Goal: Transaction & Acquisition: Purchase product/service

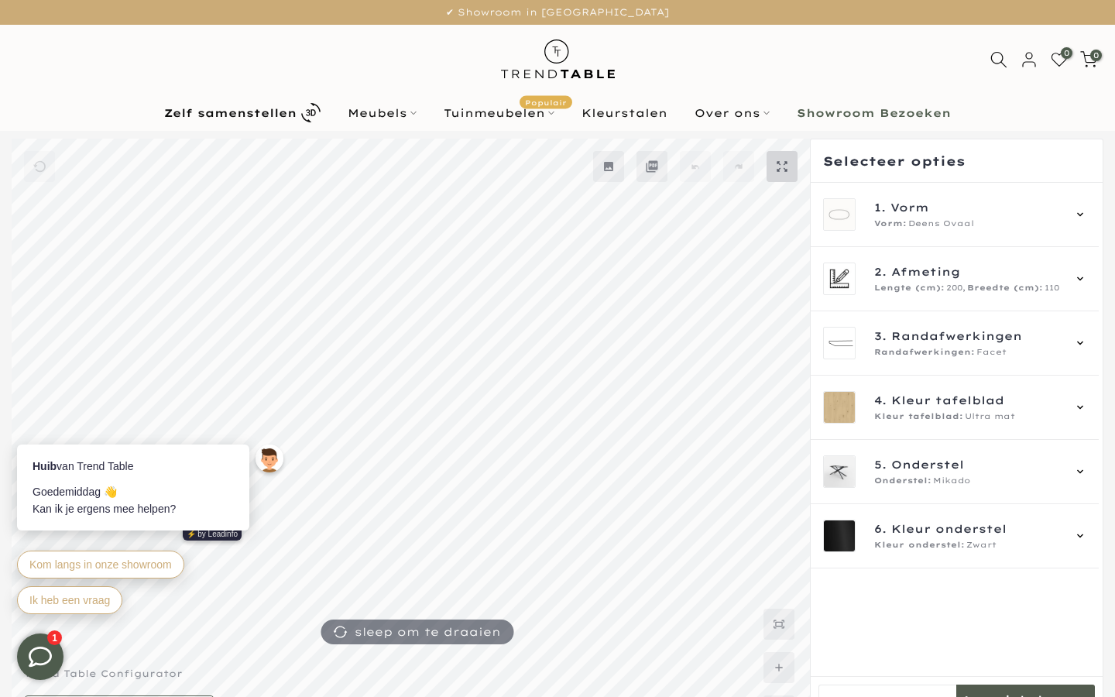
scroll to position [41, 0]
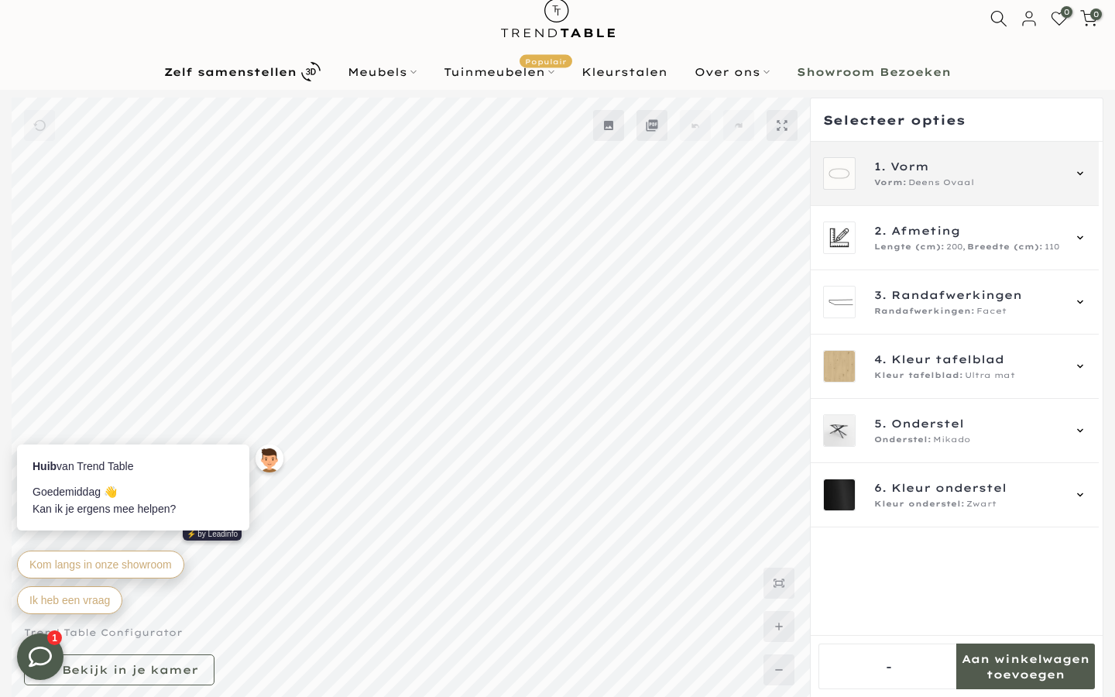
click at [847, 188] on mmq-img at bounding box center [839, 173] width 33 height 33
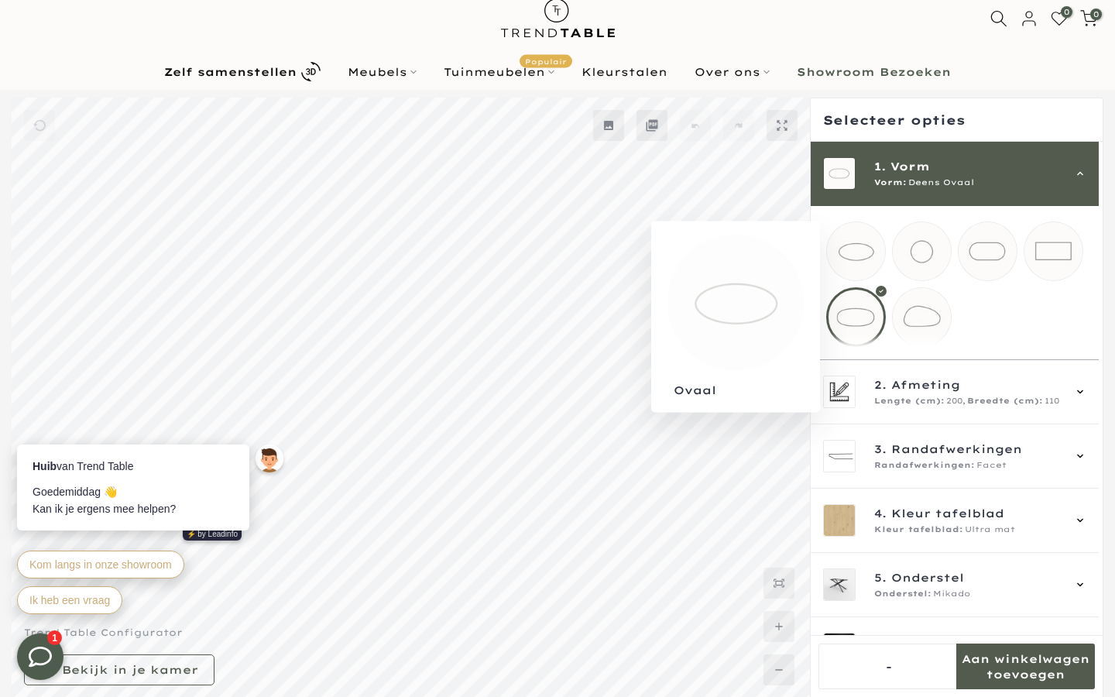
click at [862, 249] on mmq-loader at bounding box center [856, 251] width 58 height 58
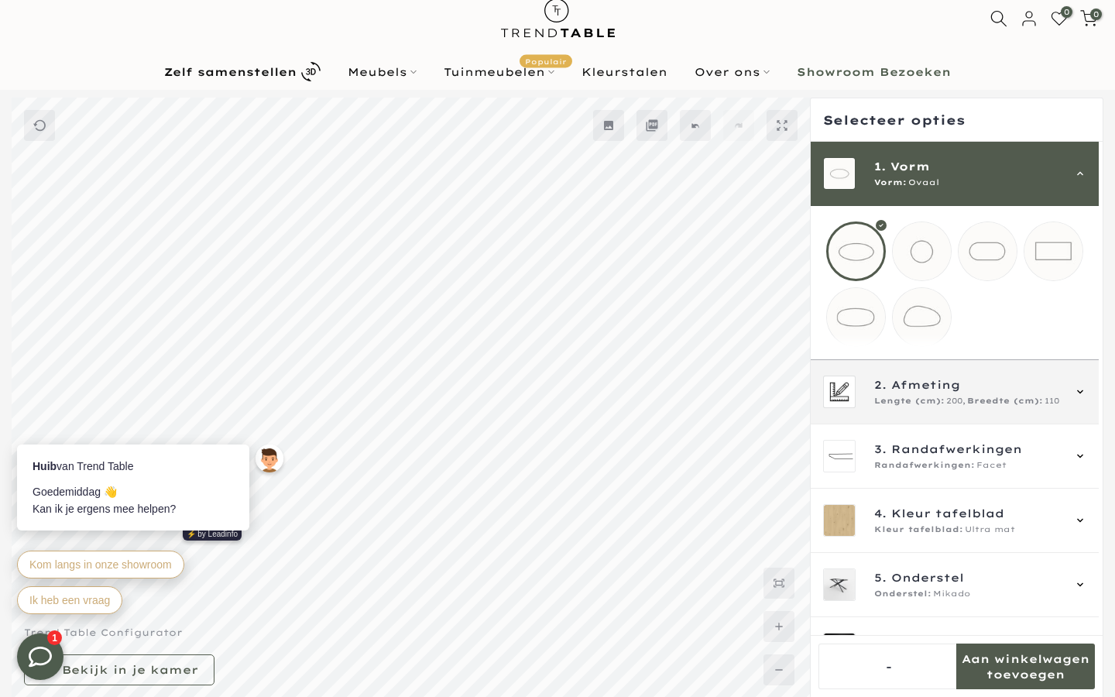
click at [886, 393] on span "2. Afmeting" at bounding box center [967, 384] width 187 height 17
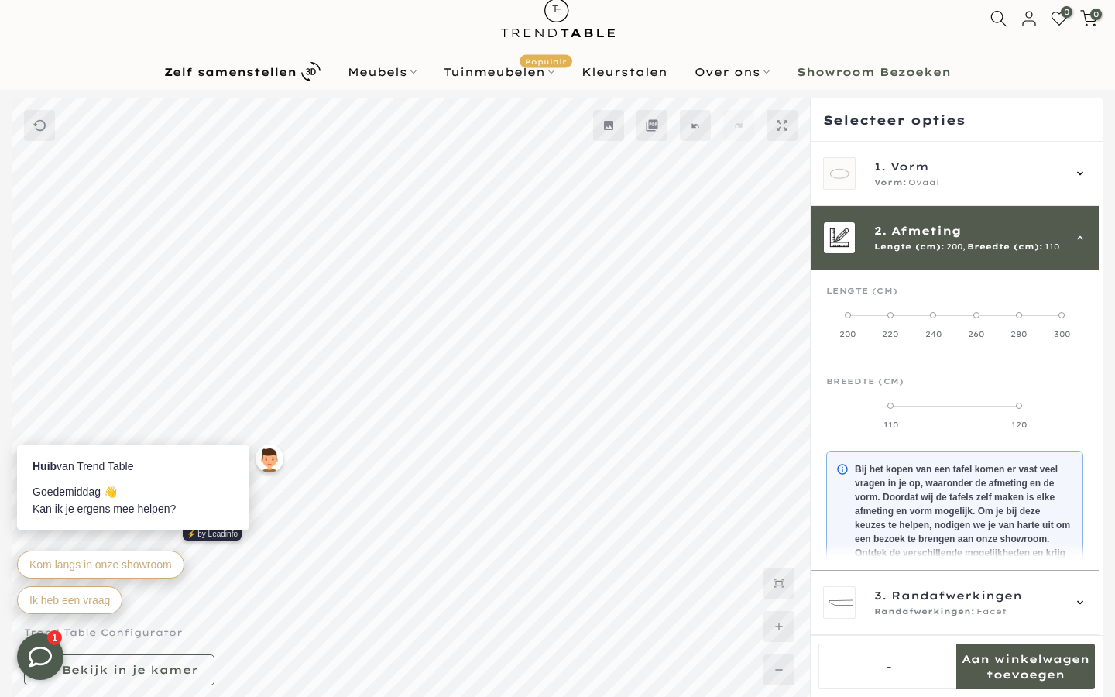
scroll to position [64, 0]
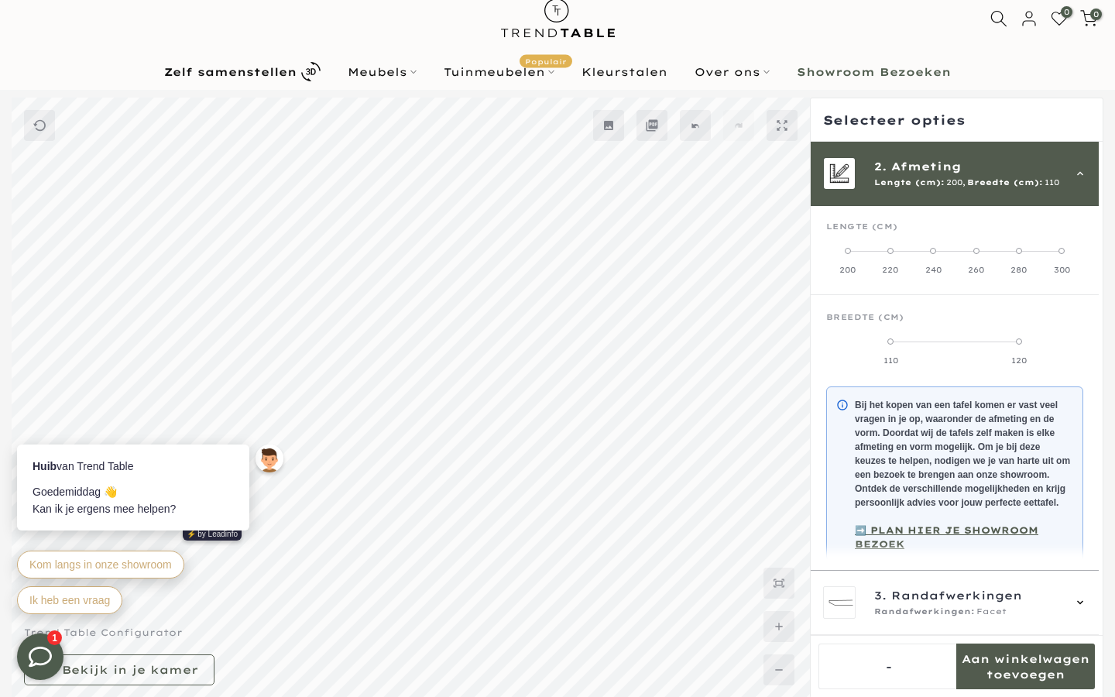
click at [891, 246] on label "240" at bounding box center [933, 260] width 43 height 31
click at [891, 338] on span at bounding box center [954, 341] width 6 height 6
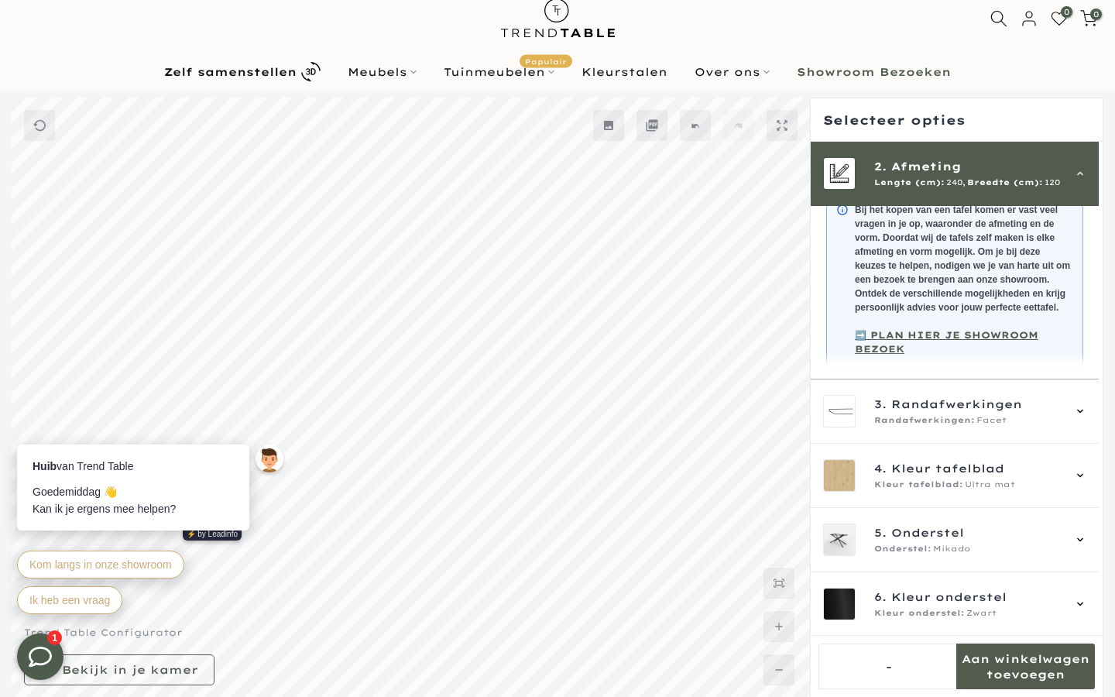
scroll to position [276, 0]
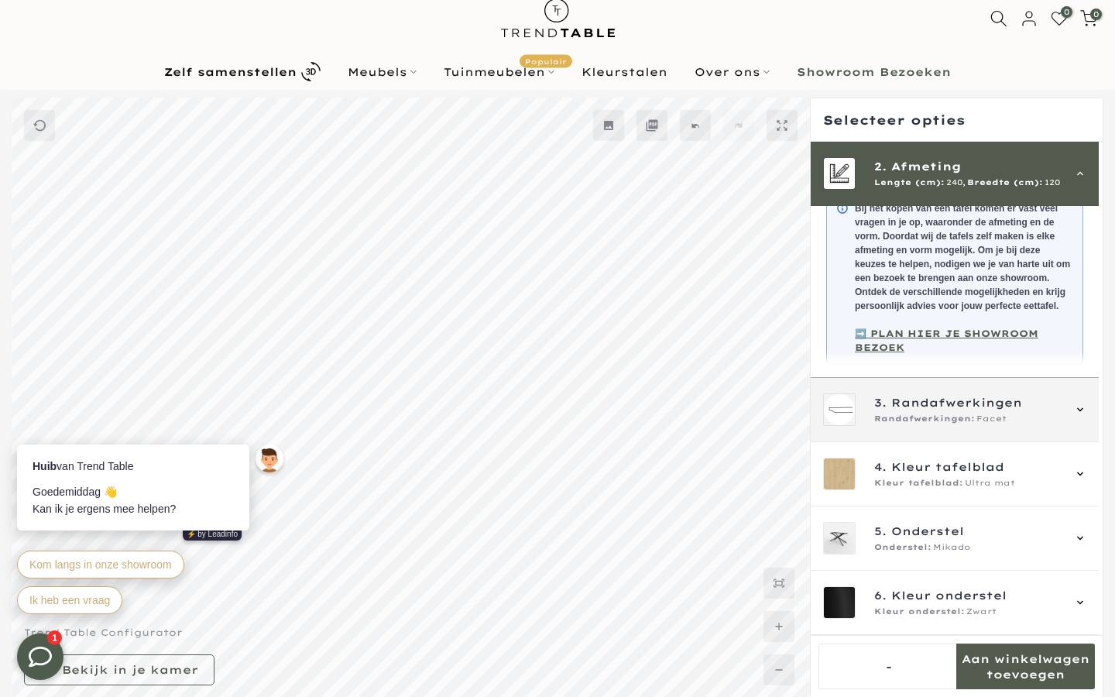
click at [870, 417] on div "3. Randafwerkingen Randafwerkingen: Facet" at bounding box center [954, 409] width 263 height 33
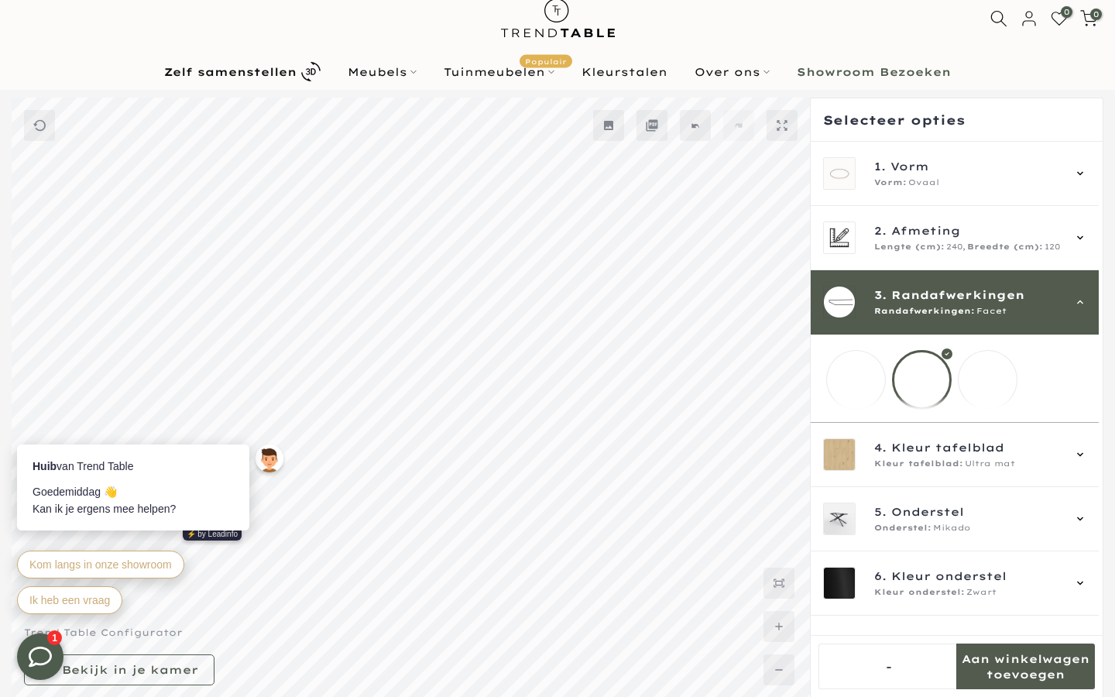
scroll to position [0, 0]
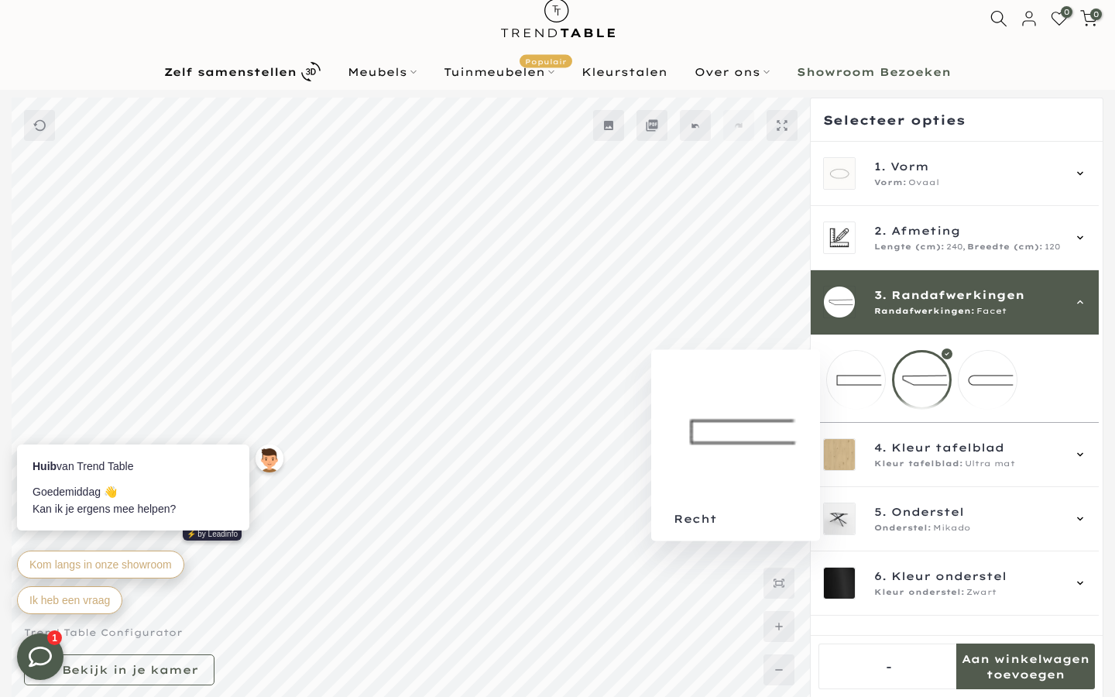
click at [884, 379] on mmq-loader at bounding box center [856, 380] width 58 height 58
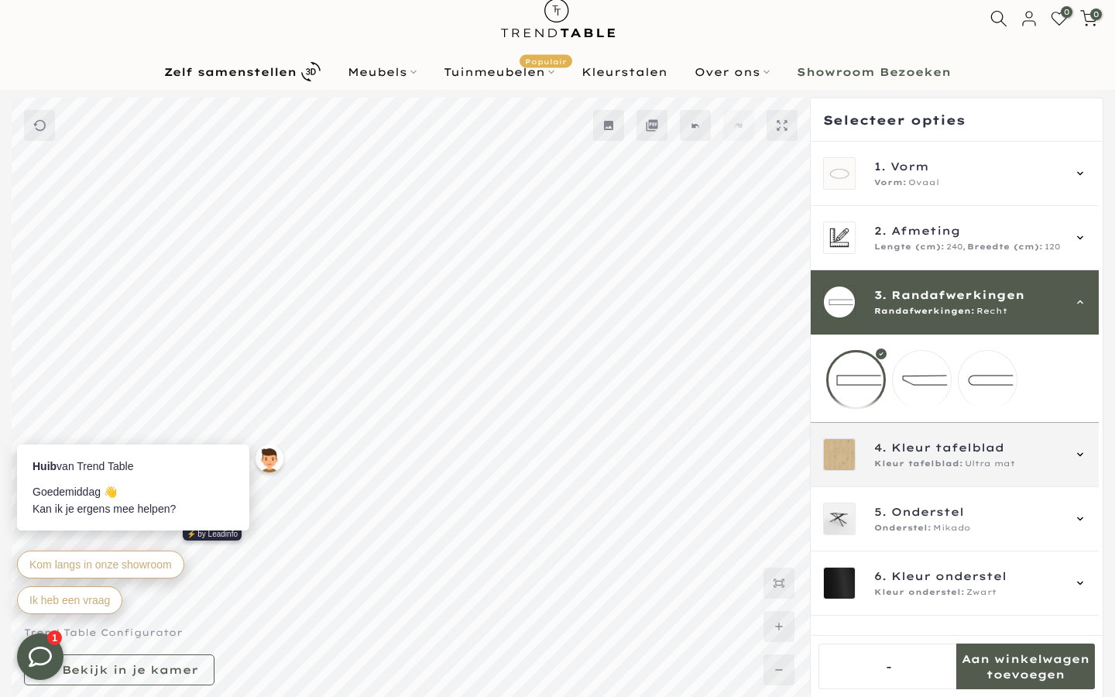
click at [891, 455] on span "Kleur tafelblad" at bounding box center [947, 447] width 113 height 17
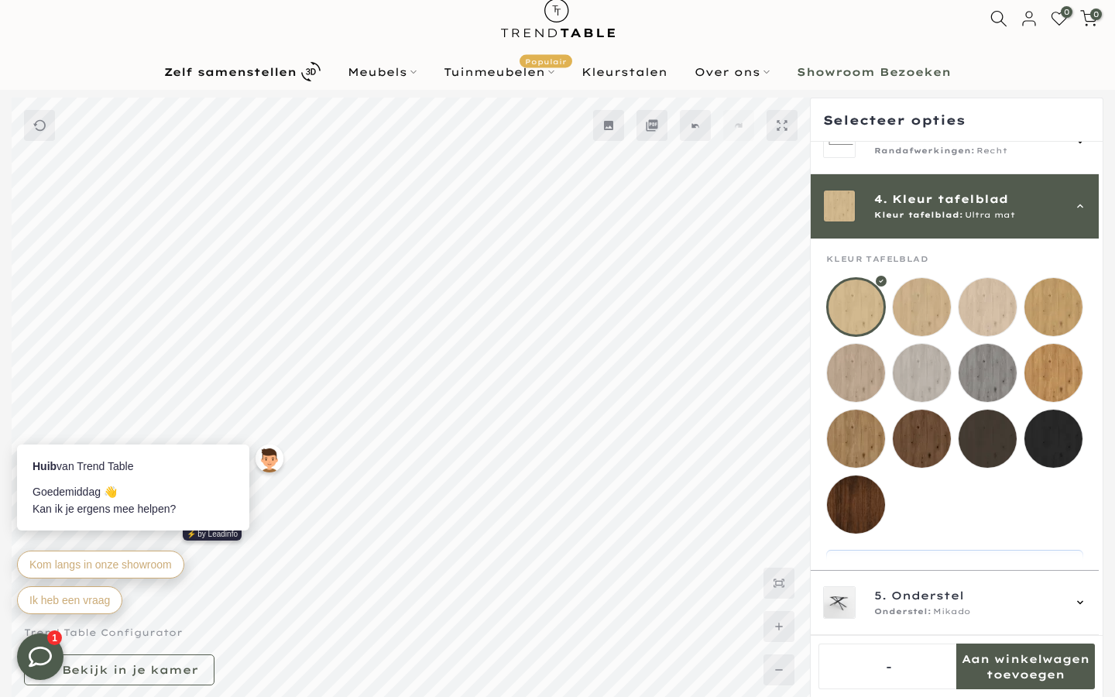
scroll to position [193, 0]
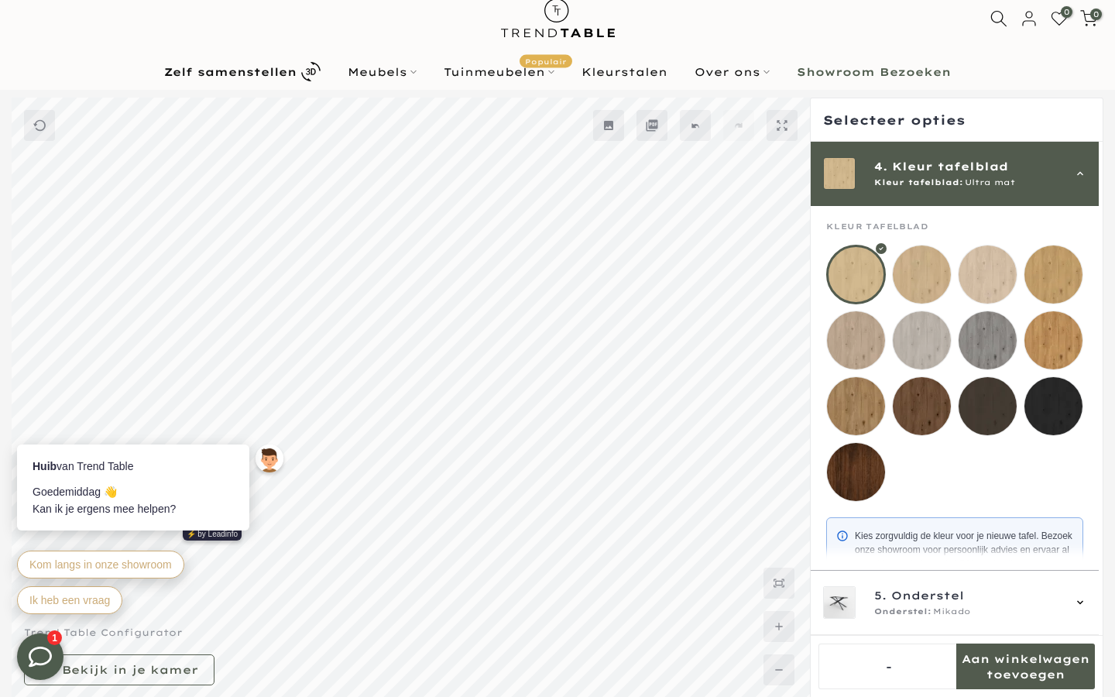
click at [891, 284] on mmq-loader at bounding box center [921, 274] width 58 height 58
click at [891, 266] on mmq-loader at bounding box center [1053, 274] width 58 height 58
click at [891, 279] on mmq-loader at bounding box center [987, 274] width 58 height 58
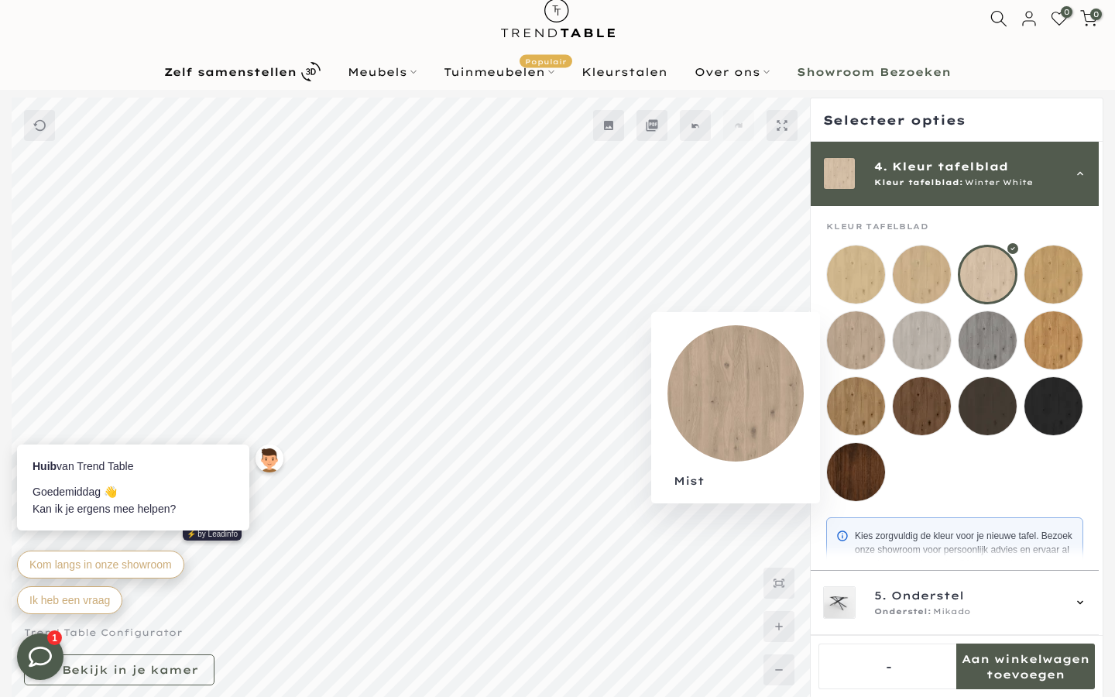
click at [865, 346] on mmq-loader at bounding box center [856, 340] width 58 height 58
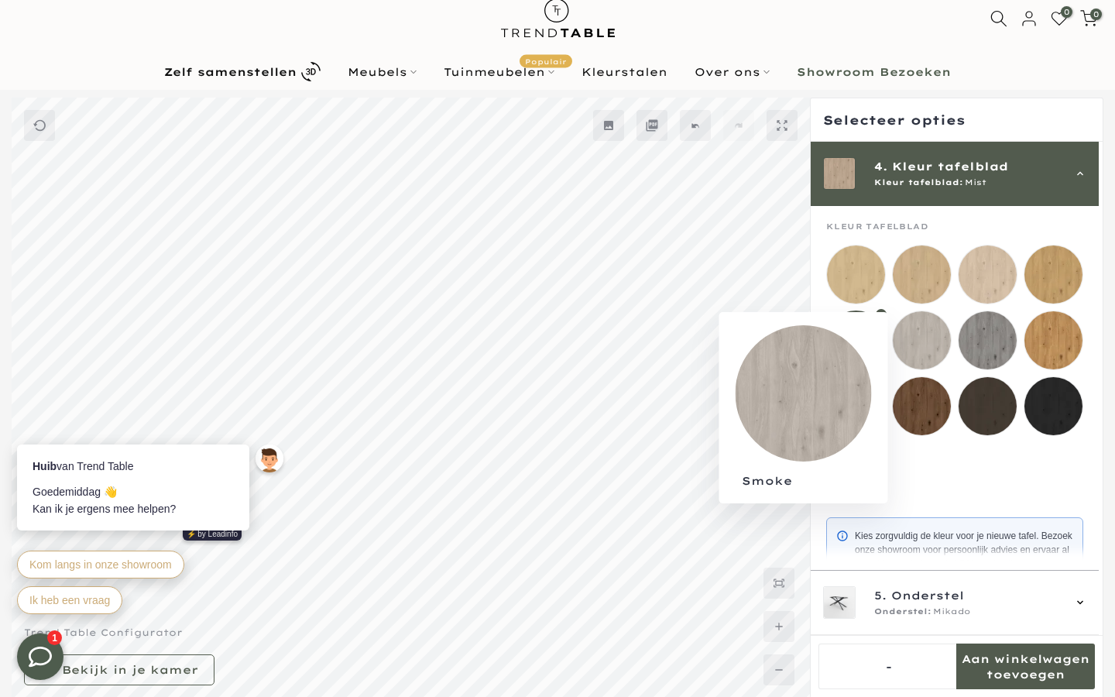
click at [891, 339] on mmq-loader at bounding box center [921, 340] width 58 height 58
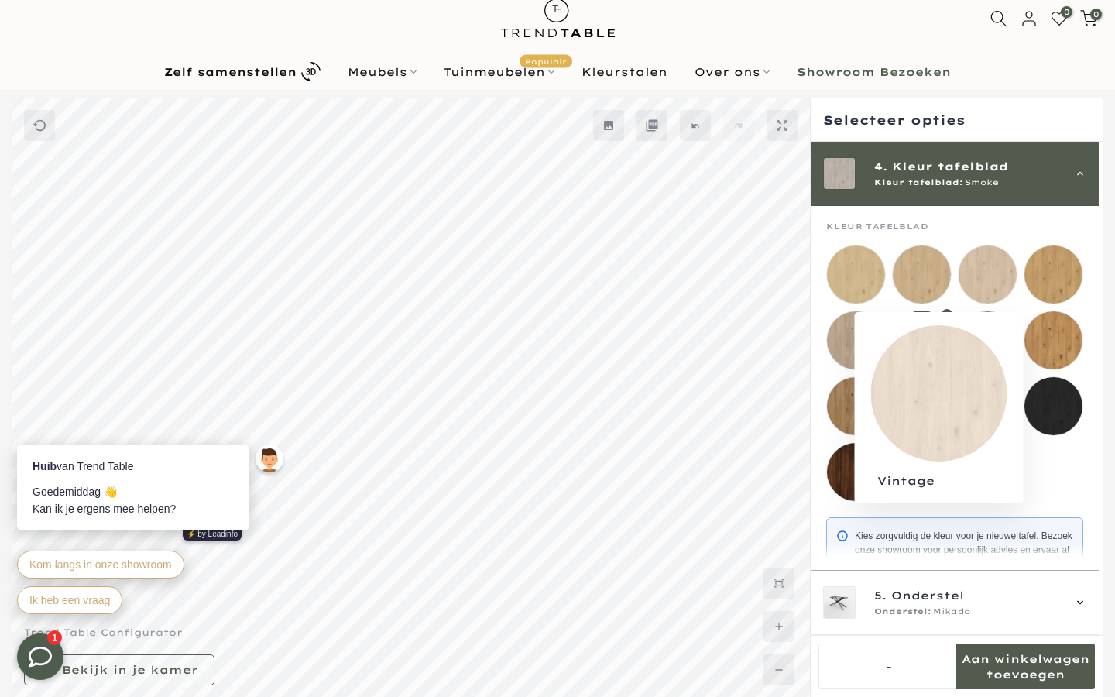
click at [891, 343] on mmq-loader at bounding box center [1053, 340] width 58 height 58
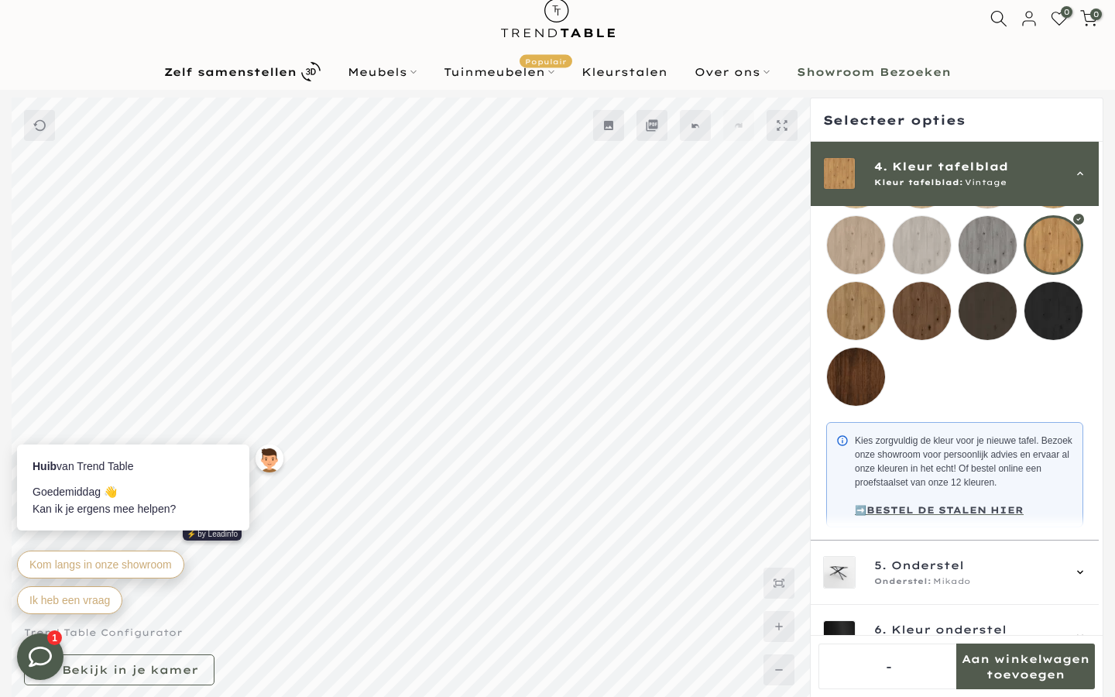
scroll to position [344, 0]
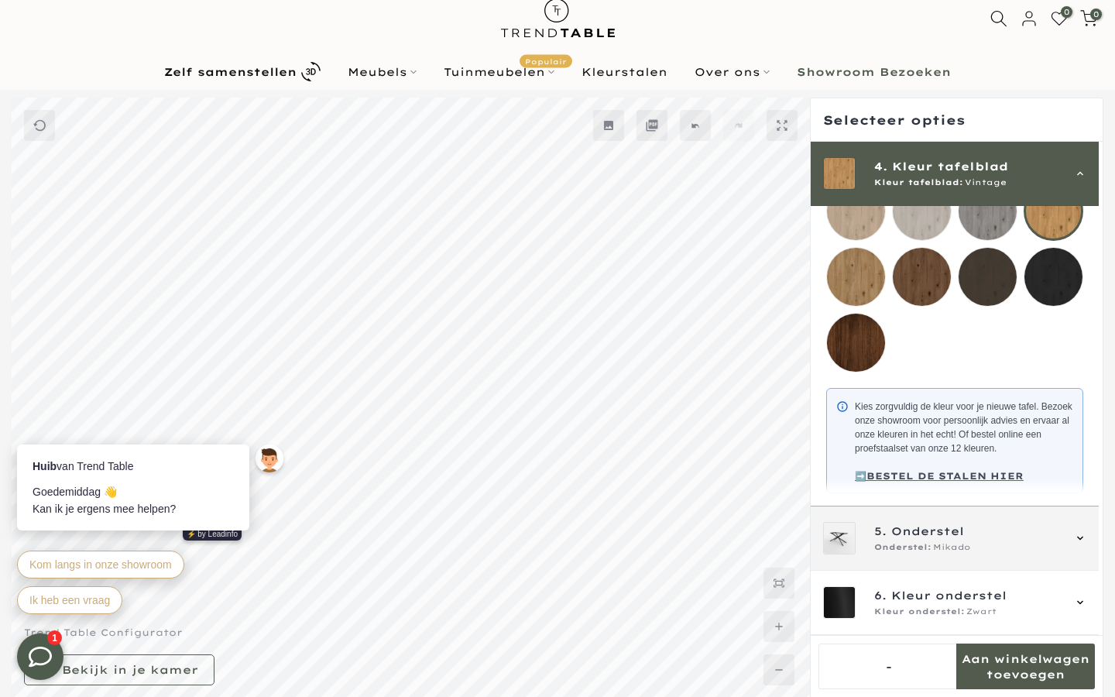
click at [891, 534] on span "5. Onderstel" at bounding box center [967, 530] width 187 height 17
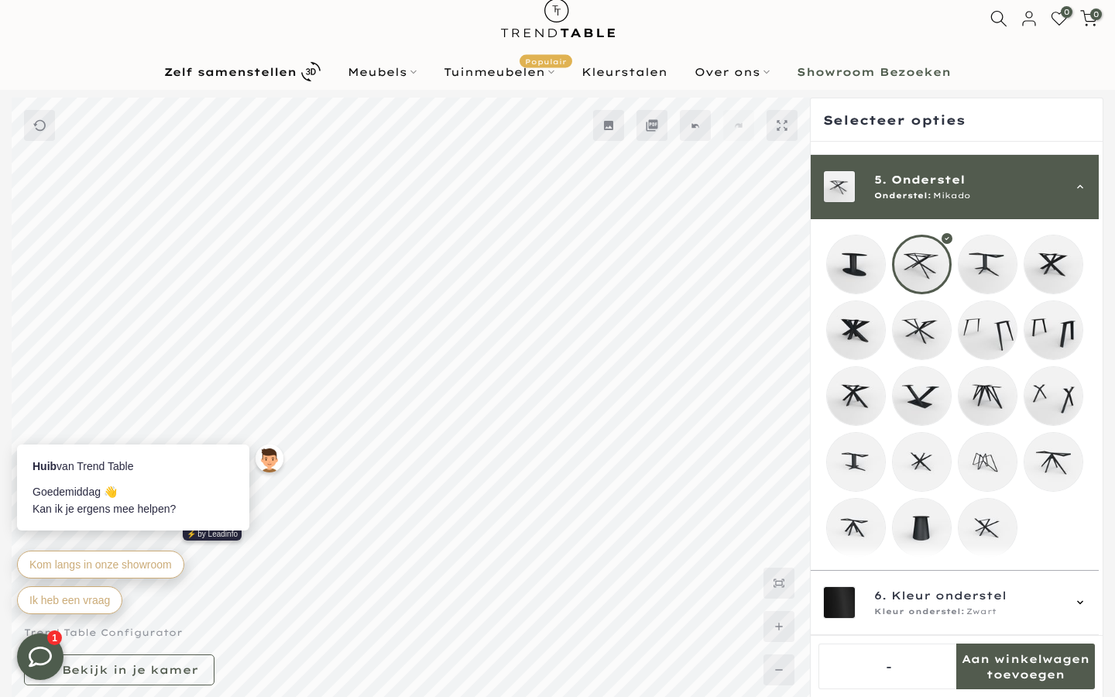
scroll to position [257, 0]
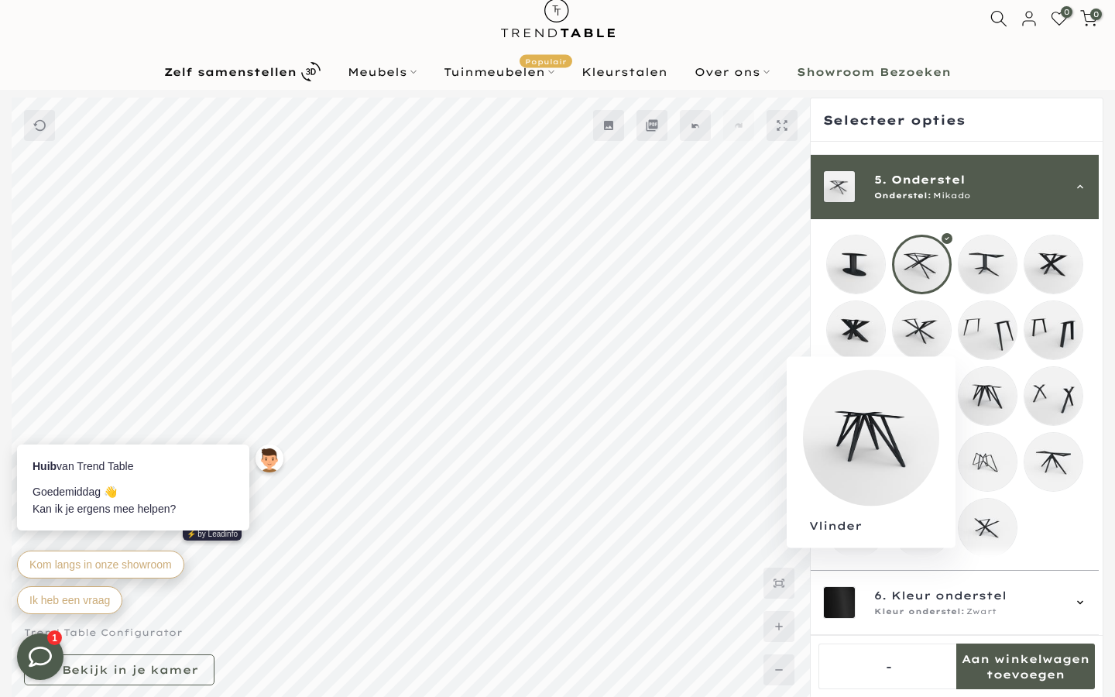
click at [891, 382] on mmq-loader at bounding box center [987, 396] width 58 height 58
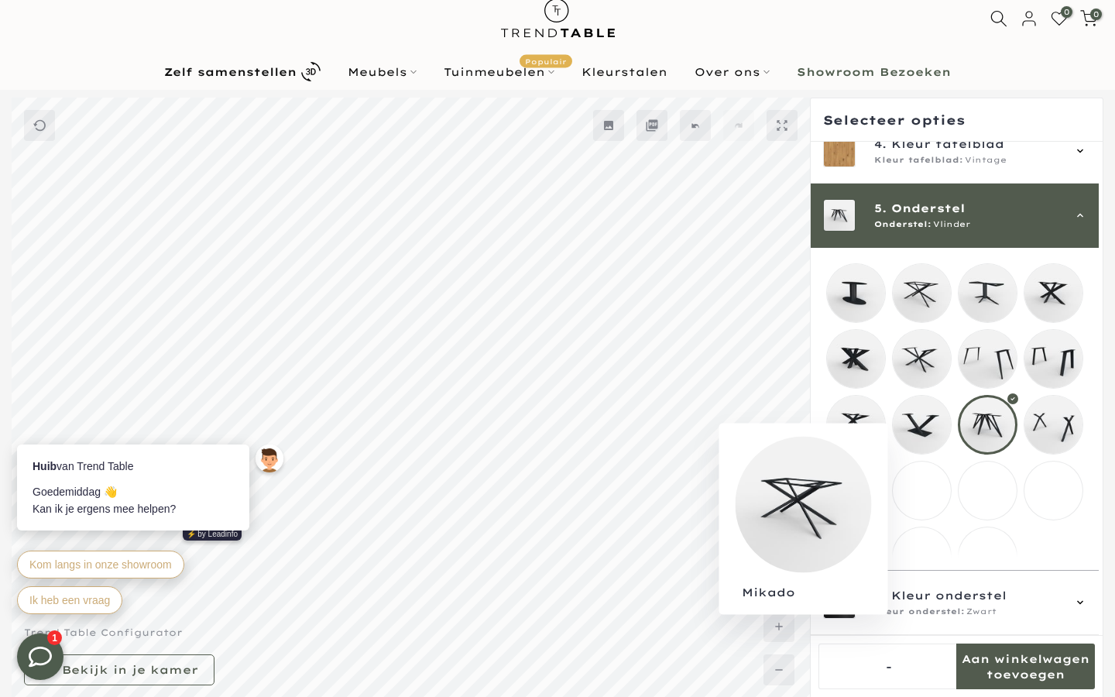
scroll to position [265, 0]
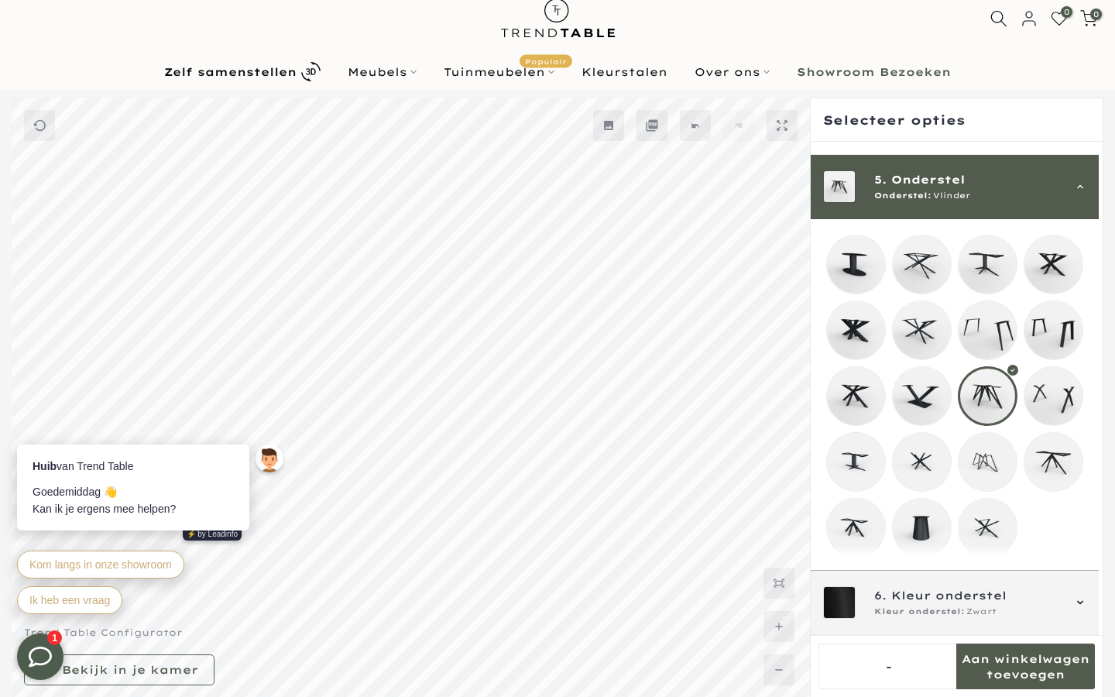
click at [891, 588] on span "Kleur onderstel" at bounding box center [948, 595] width 115 height 17
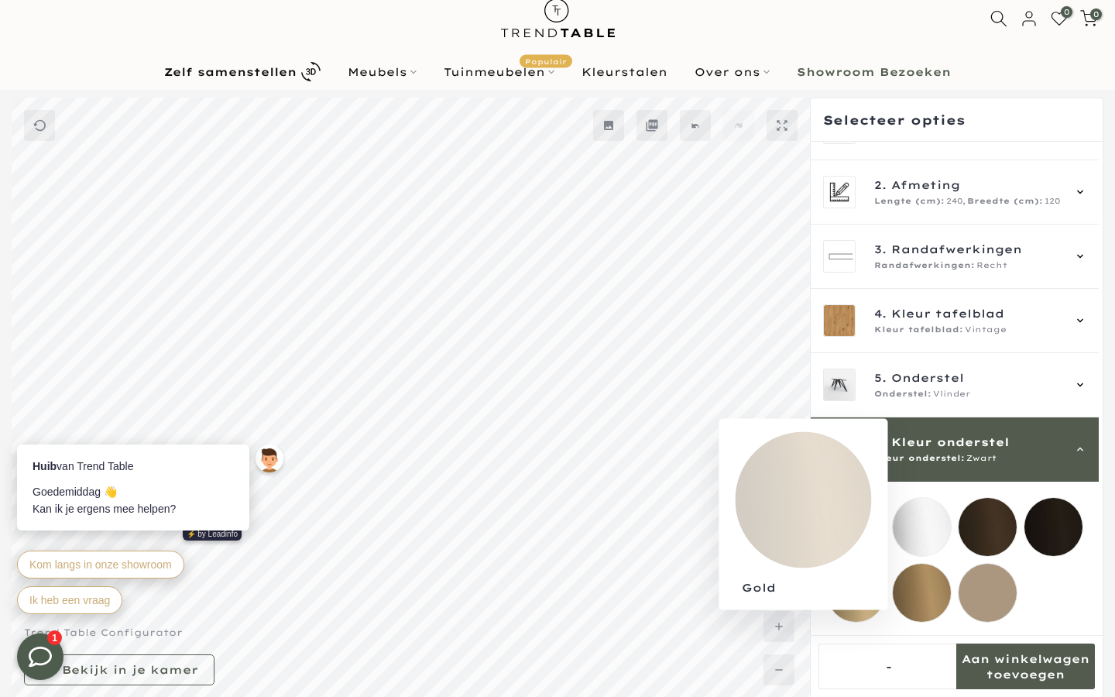
scroll to position [62, 0]
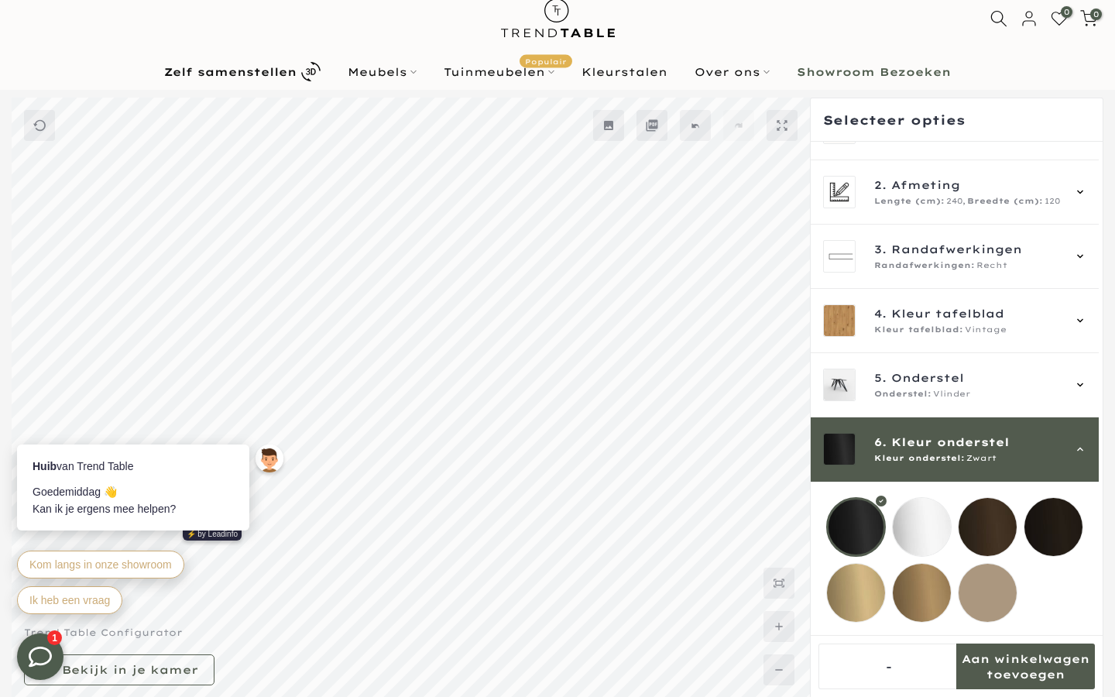
click at [891, 506] on mmq-loader at bounding box center [921, 527] width 58 height 58
